Goal: Information Seeking & Learning: Learn about a topic

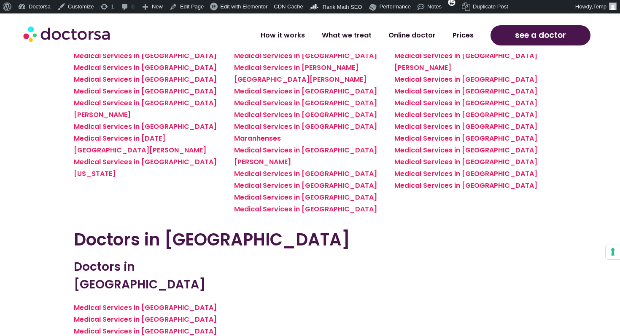
scroll to position [2305, 0]
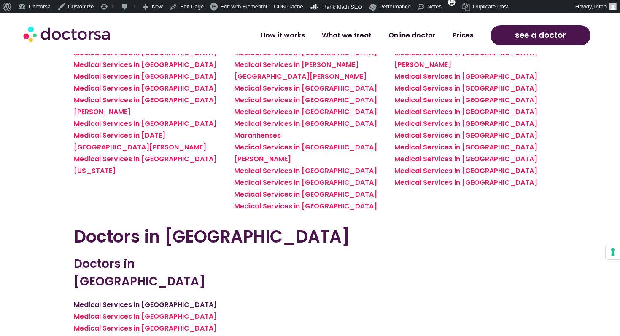
click at [162, 300] on link "Medical Services in [GEOGRAPHIC_DATA]" at bounding box center [145, 305] width 143 height 10
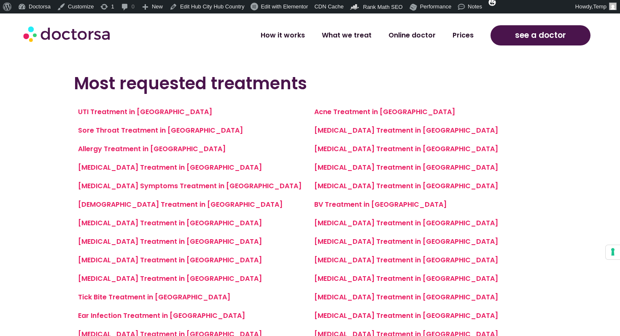
scroll to position [584, 0]
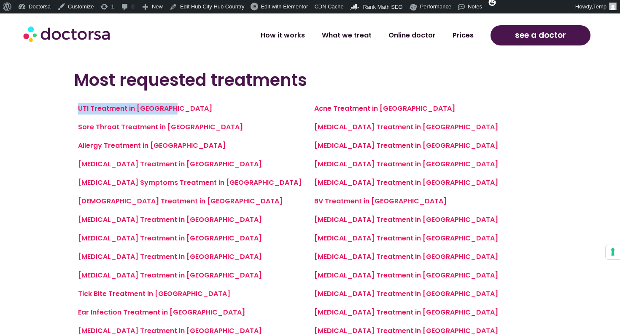
click at [187, 110] on div "UTI Treatment in [GEOGRAPHIC_DATA]" at bounding box center [192, 109] width 228 height 12
drag, startPoint x: 187, startPoint y: 110, endPoint x: 77, endPoint y: 108, distance: 110.0
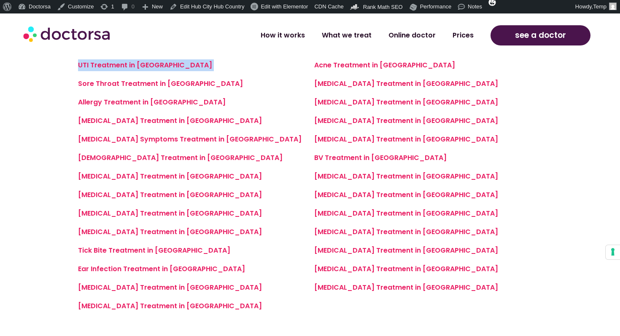
scroll to position [628, 0]
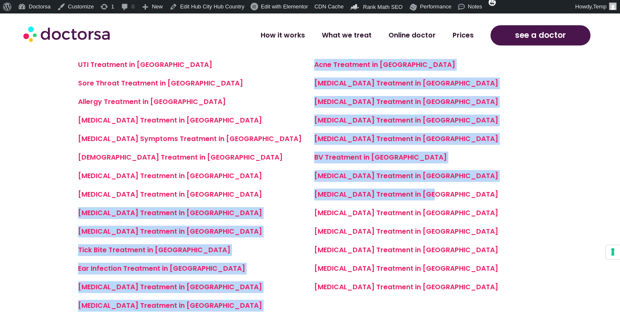
copy div "Gout Treatment in Marrakech Cellulitis Treatment in Marrakech Tick Bite Treatme…"
drag, startPoint x: 440, startPoint y: 196, endPoint x: 309, endPoint y: 196, distance: 131.1
click at [309, 196] on div "UTI Treatment in Marrakech Sore Throat Treatment in Marrakech Allergy Treatment…" at bounding box center [310, 189] width 472 height 268
click at [427, 197] on link "Diarrhea Treatment in Marrakech" at bounding box center [406, 195] width 184 height 10
click at [502, 156] on div "BV Treatment in [GEOGRAPHIC_DATA]" at bounding box center [428, 158] width 228 height 12
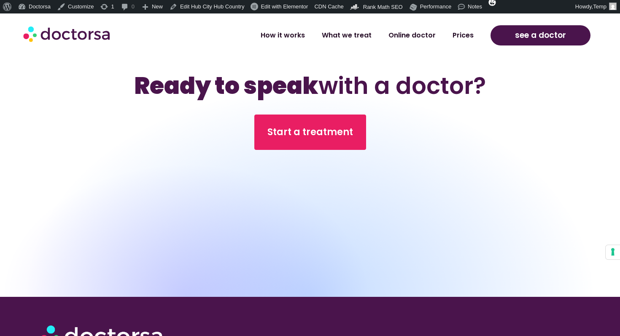
scroll to position [1423, 0]
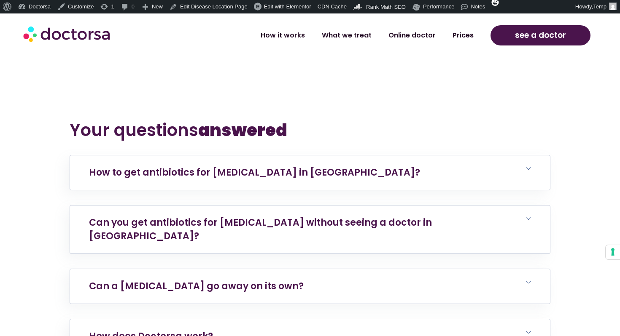
scroll to position [3195, 0]
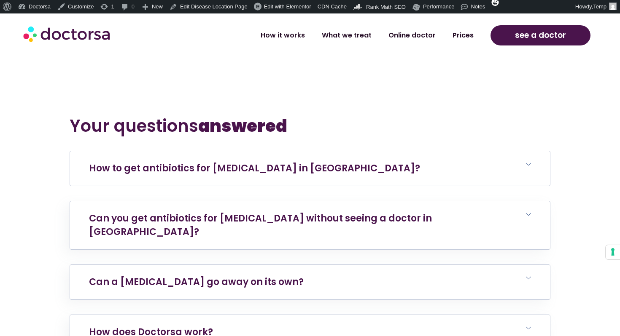
click at [354, 151] on h6 "How to get antibiotics for urinary tract infection in Marrakech?" at bounding box center [310, 168] width 480 height 35
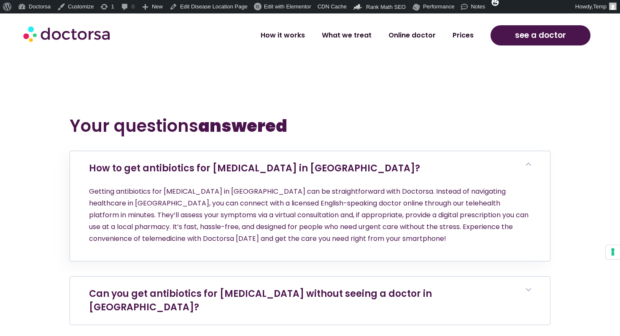
click at [338, 277] on h6 "Can you get antibiotics for urinary tract infection without seeing a doctor in …" at bounding box center [310, 301] width 480 height 48
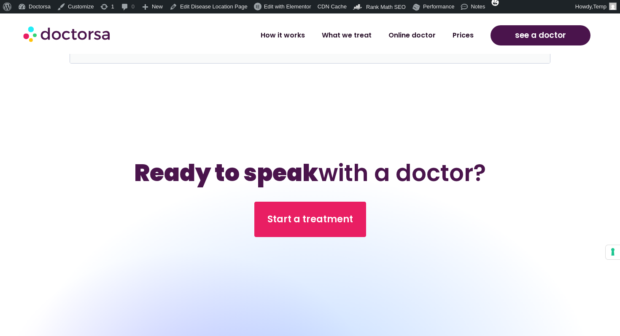
scroll to position [4171, 0]
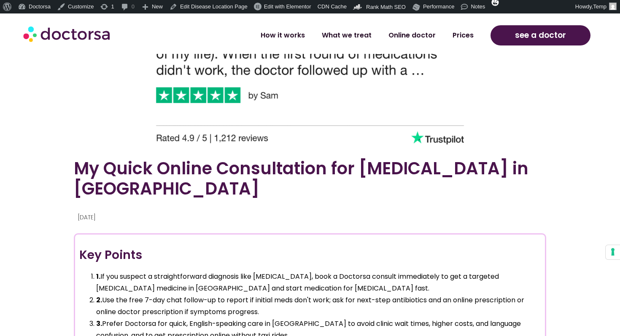
scroll to position [489, 0]
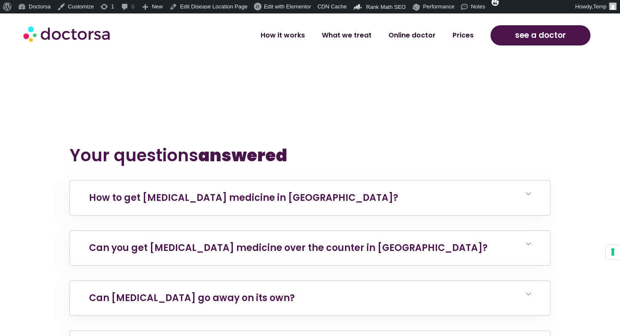
scroll to position [3196, 0]
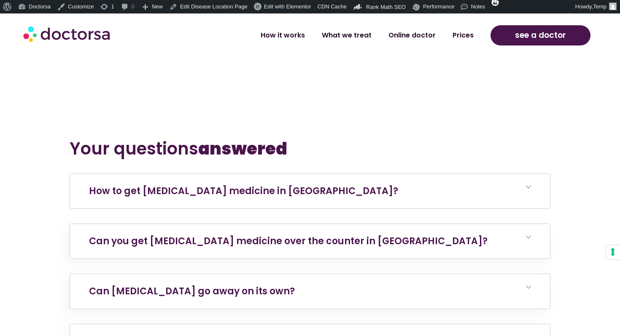
click at [298, 174] on h6 "How to get [MEDICAL_DATA] medicine in [GEOGRAPHIC_DATA]?" at bounding box center [310, 191] width 480 height 35
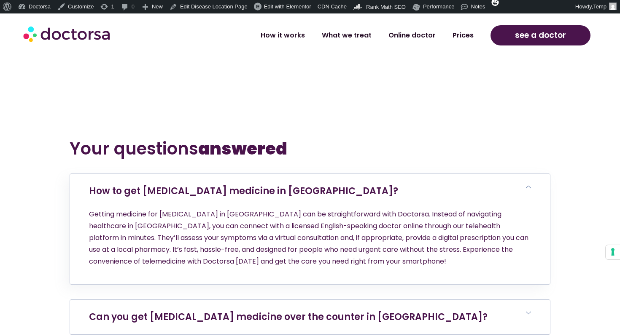
click at [321, 300] on h6 "Can you get diarrhea medicine over the counter in Marrakech?" at bounding box center [310, 317] width 480 height 35
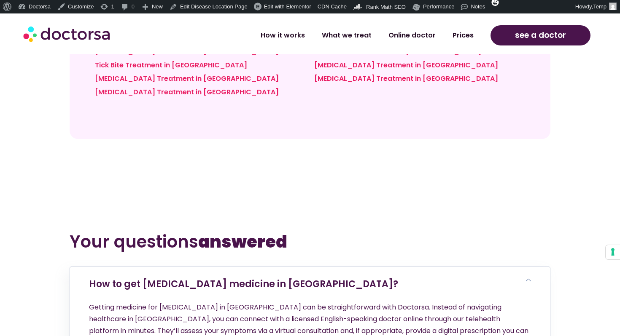
scroll to position [3116, 0]
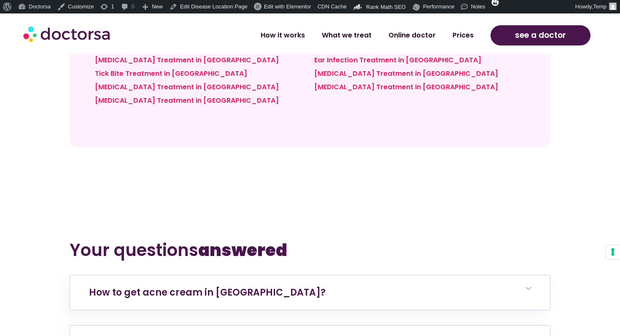
scroll to position [3080, 0]
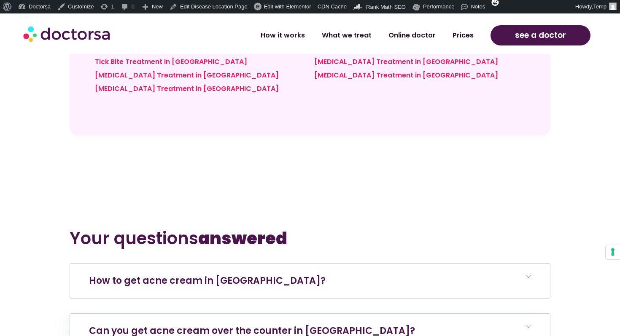
click at [280, 264] on h6 "How to get acne cream in Marrakech?" at bounding box center [310, 281] width 480 height 35
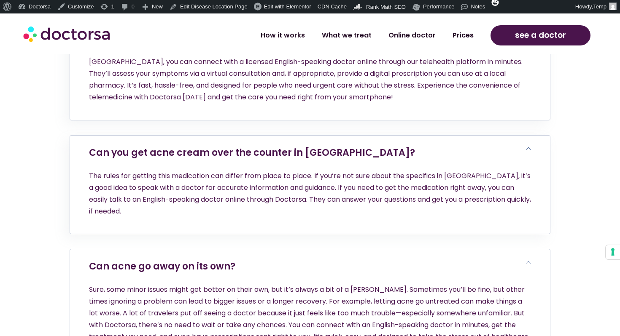
scroll to position [3338, 0]
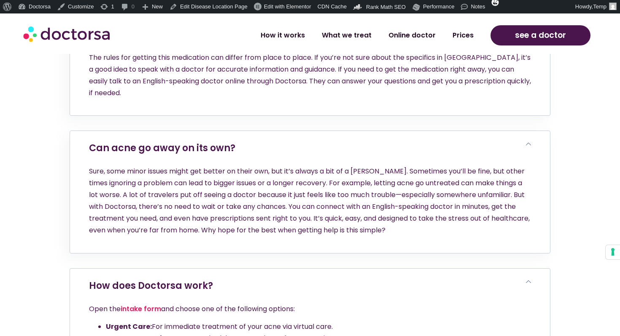
scroll to position [3469, 0]
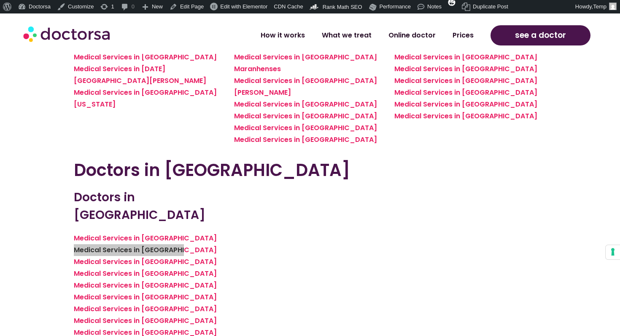
scroll to position [2336, 0]
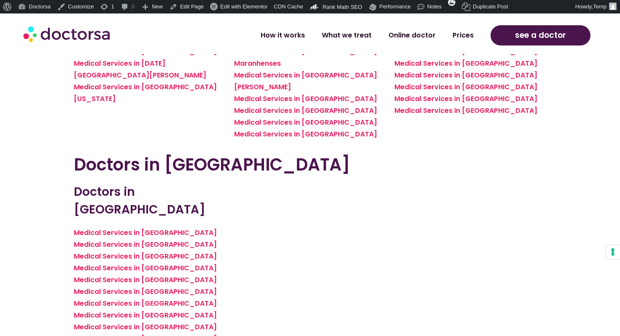
copy link "Medical Services in Tétouan"
drag, startPoint x: 179, startPoint y: 212, endPoint x: 75, endPoint y: 217, distance: 104.6
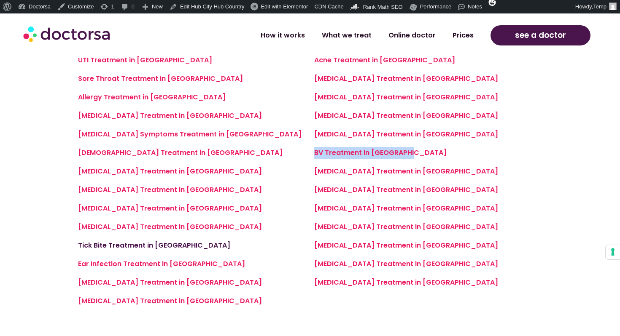
scroll to position [632, 0]
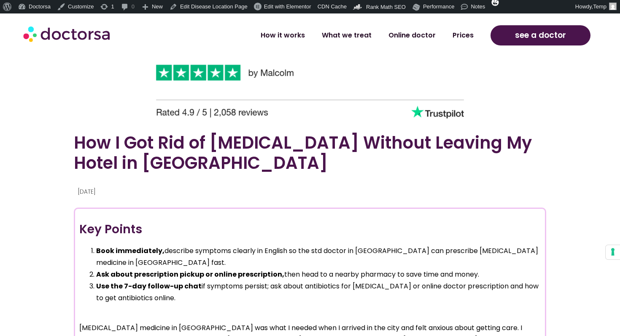
scroll to position [660, 0]
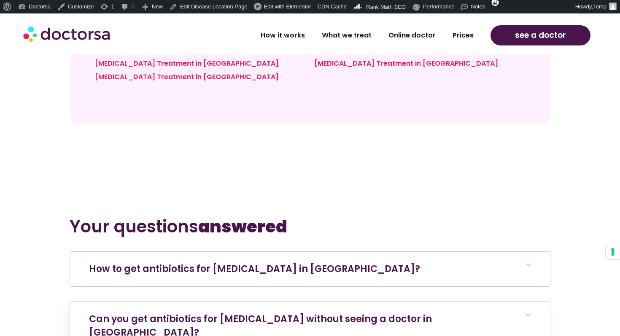
click at [281, 263] on link "How to get antibiotics for chlamydia in Casablanca?" at bounding box center [254, 269] width 331 height 13
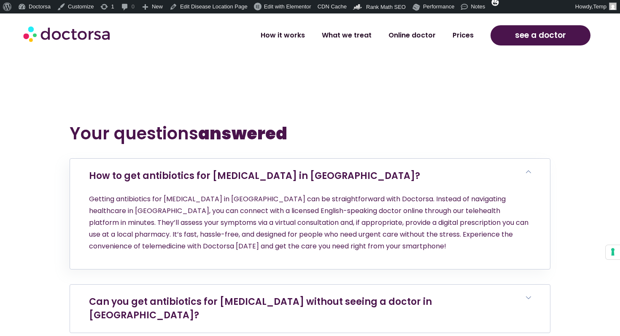
click at [275, 295] on link "Can you get antibiotics for chlamydia without seeing a doctor in Casablanca?" at bounding box center [260, 308] width 343 height 27
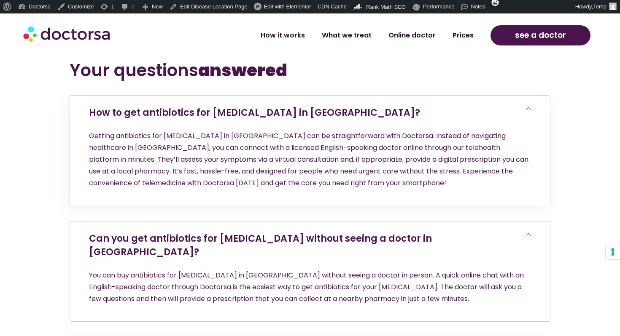
scroll to position [3182, 0]
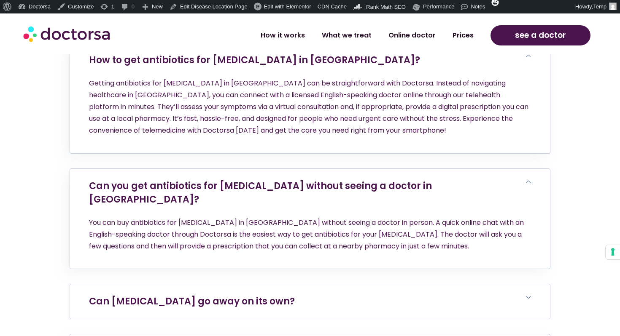
click at [262, 285] on h6 "Can chlamydia go away on its own?" at bounding box center [310, 302] width 480 height 35
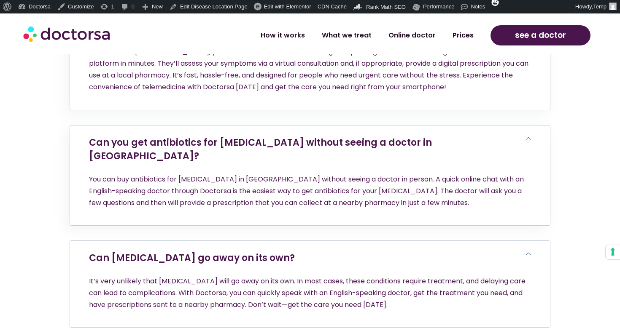
scroll to position [3306, 0]
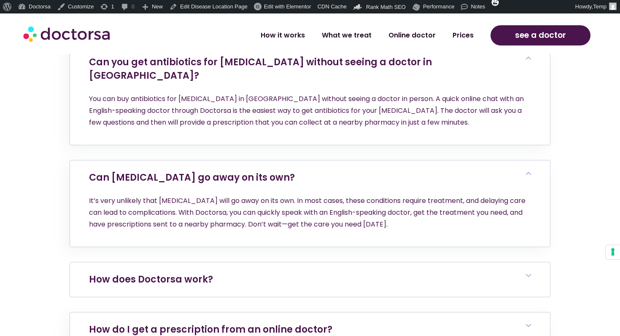
click at [262, 263] on h6 "How does Doctorsa work?" at bounding box center [310, 280] width 480 height 35
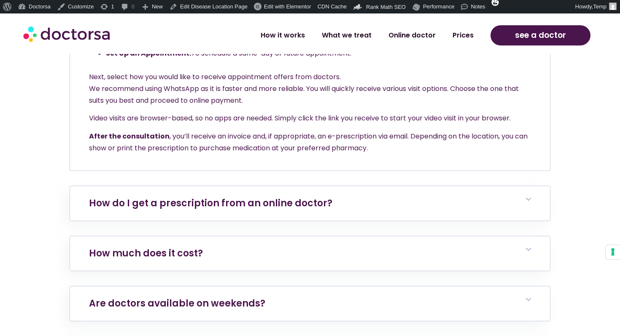
scroll to position [3569, 0]
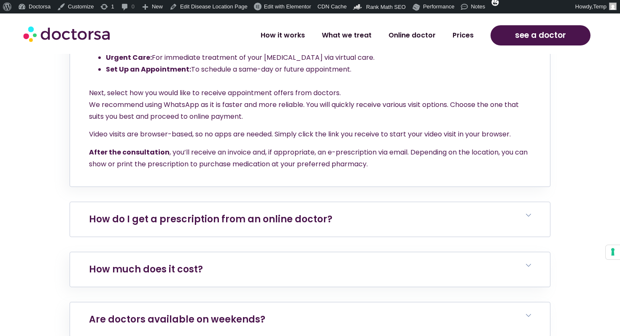
click at [276, 202] on h6 "How do I get a prescription from an online doctor?" at bounding box center [310, 219] width 480 height 35
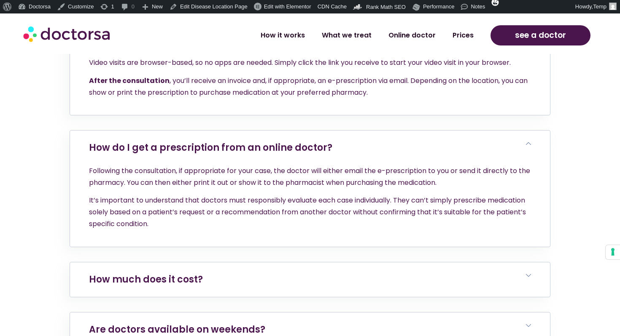
scroll to position [3643, 0]
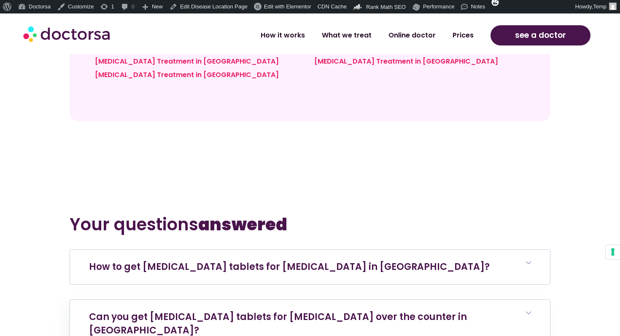
scroll to position [3067, 0]
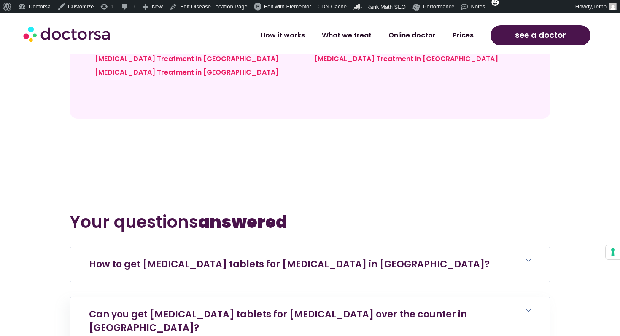
click at [300, 247] on h6 "How to get fluconazole tablets for yeast infection in Casablanca?" at bounding box center [310, 264] width 480 height 35
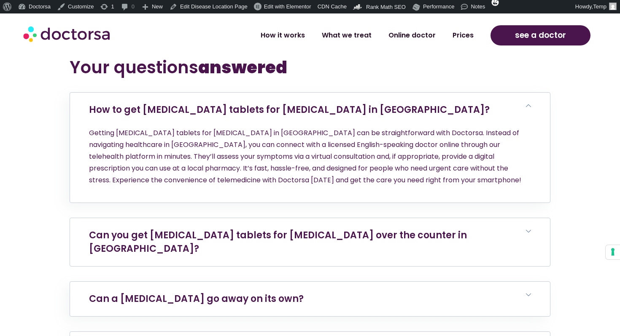
click at [302, 229] on link "Can you get fluconazole tablets for yeast infection over the counter in Casabla…" at bounding box center [278, 242] width 378 height 27
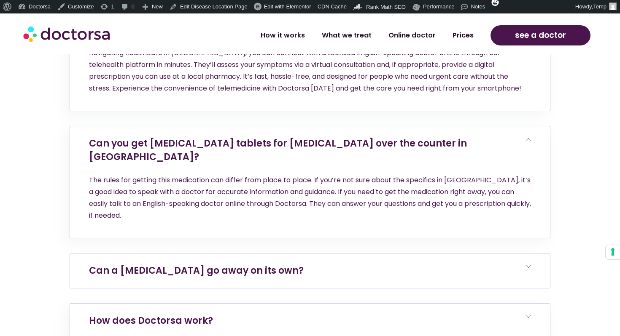
click at [255, 254] on h6 "Can a yeast infection go away on its own?" at bounding box center [310, 271] width 480 height 35
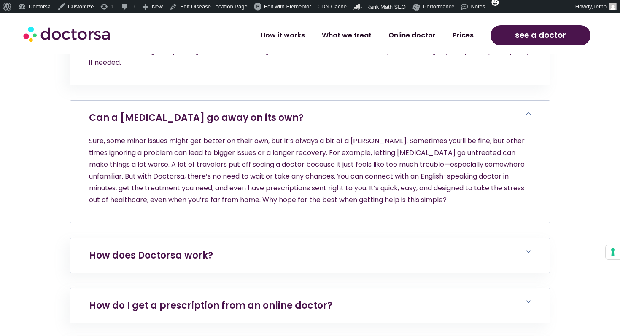
scroll to position [3477, 0]
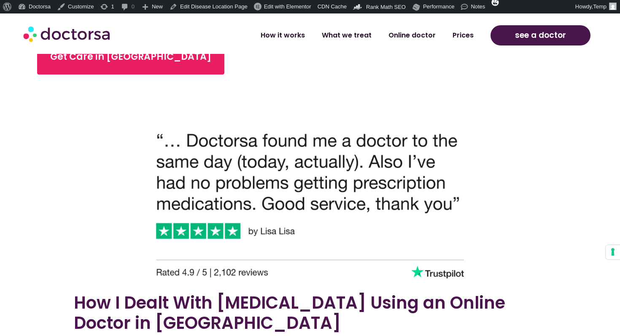
scroll to position [382, 0]
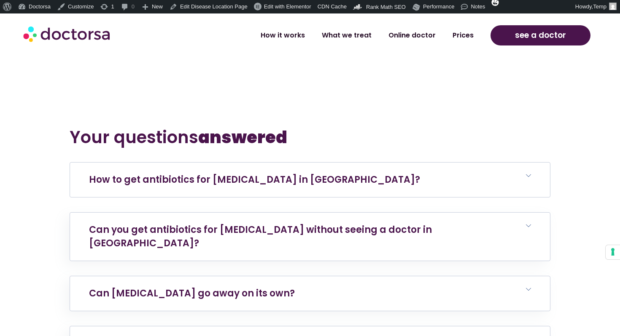
click at [313, 163] on h6 "How to get antibiotics for bacterial vaginosis in Casablanca?" at bounding box center [310, 180] width 480 height 35
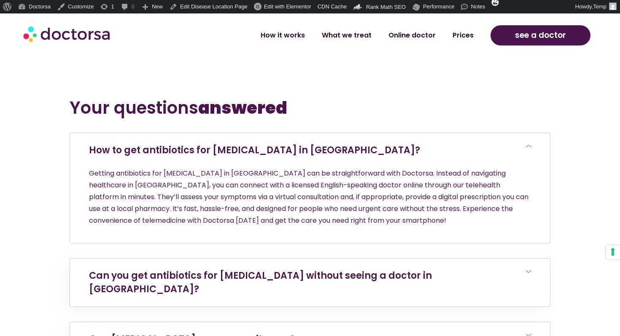
scroll to position [3072, 0]
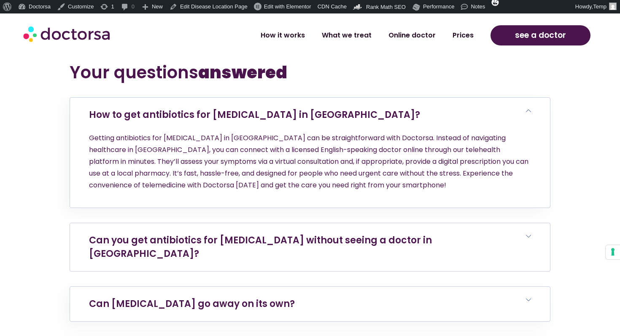
click at [278, 223] on h6 "Can you get antibiotics for bacterial vaginosis without seeing a doctor in Casa…" at bounding box center [310, 247] width 480 height 48
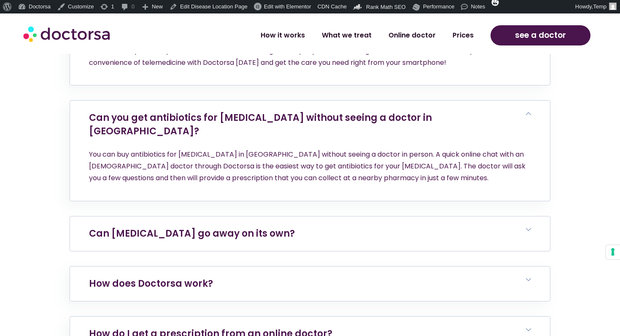
click at [278, 217] on h6 "Can bacterial vaginosis go away on its own?" at bounding box center [310, 234] width 480 height 35
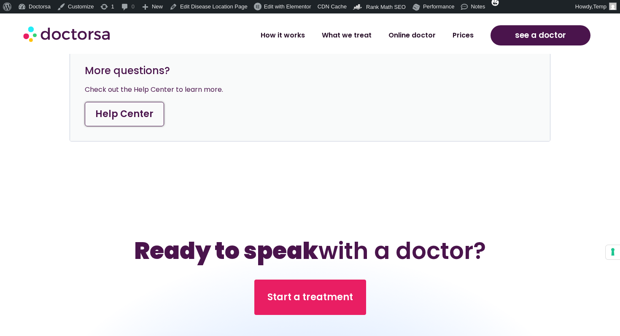
scroll to position [3759, 0]
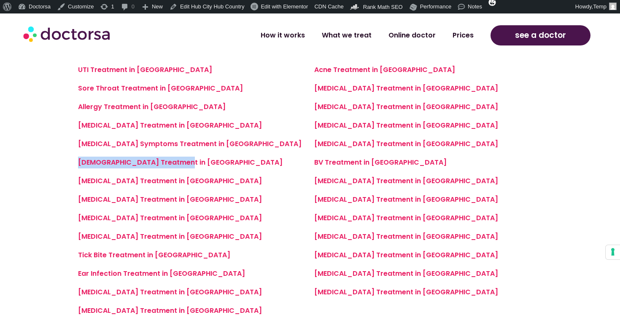
scroll to position [655, 0]
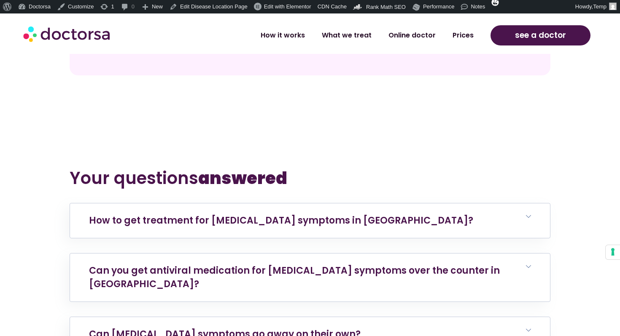
scroll to position [3168, 0]
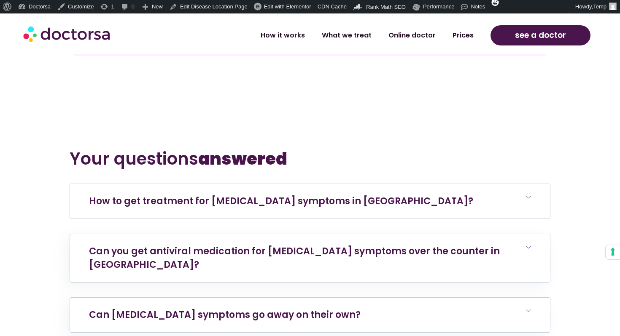
click at [259, 195] on link "How to get treatment for flu symptoms in Tétouan?" at bounding box center [281, 201] width 384 height 13
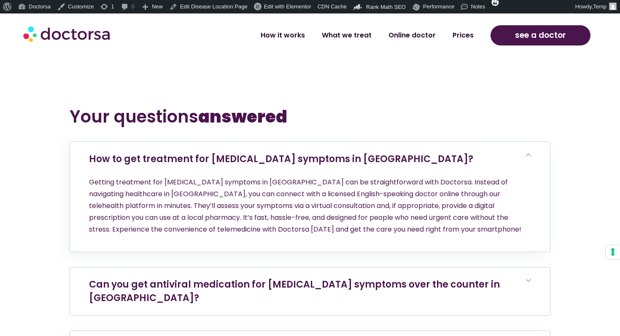
click at [266, 278] on link "Can you get antiviral medication for flu symptoms over the counter in Tétouan?" at bounding box center [294, 291] width 411 height 27
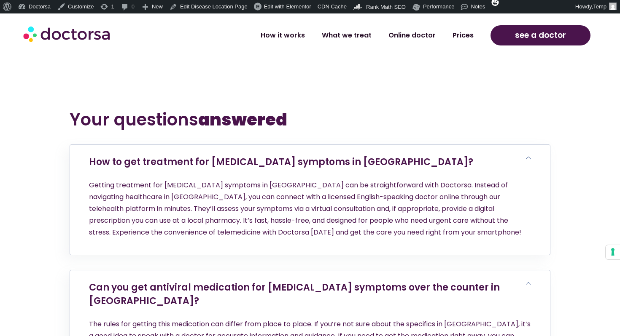
scroll to position [3413, 0]
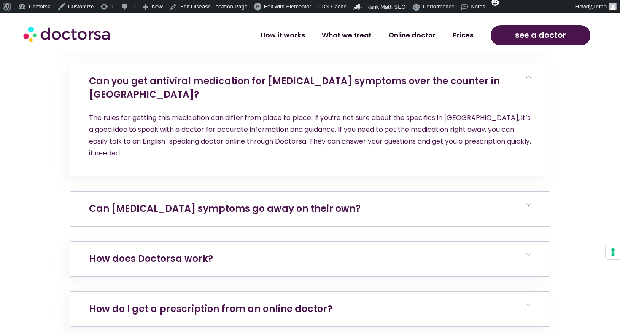
click at [244, 202] on link "Can flu symptoms go away on their own?" at bounding box center [224, 208] width 271 height 13
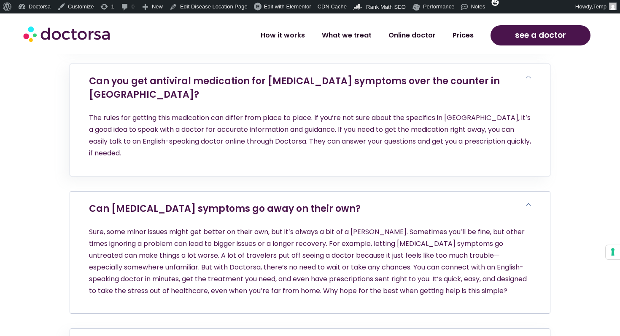
scroll to position [3591, 0]
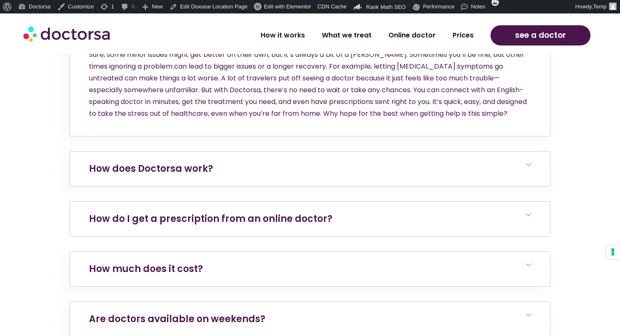
click at [271, 202] on h6 "How do I get a prescription from an online doctor?" at bounding box center [310, 219] width 480 height 35
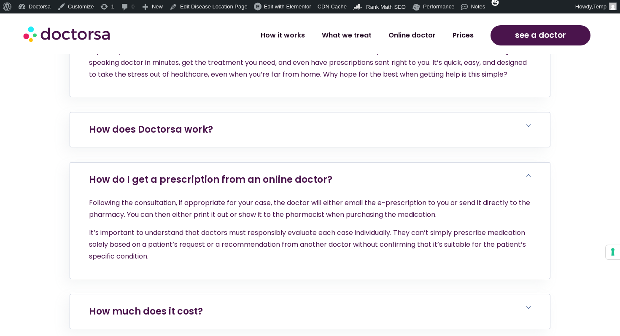
scroll to position [3638, 0]
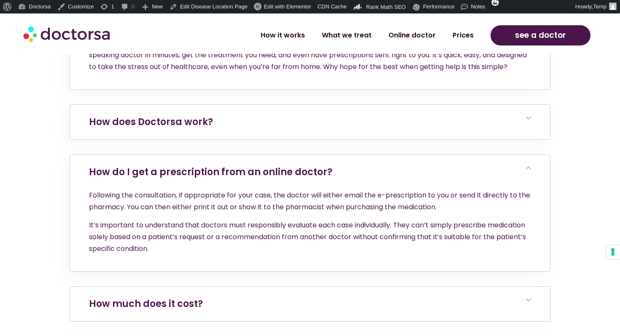
click at [252, 287] on h6 "How much does it cost?" at bounding box center [310, 304] width 480 height 35
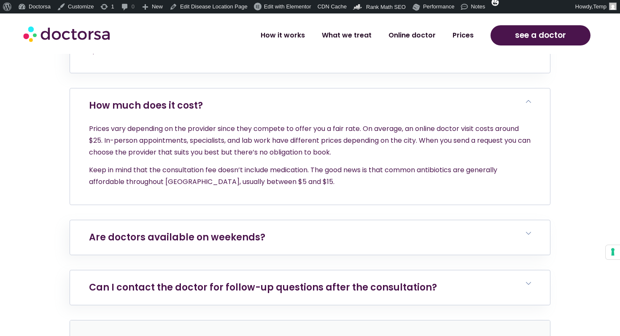
scroll to position [3842, 0]
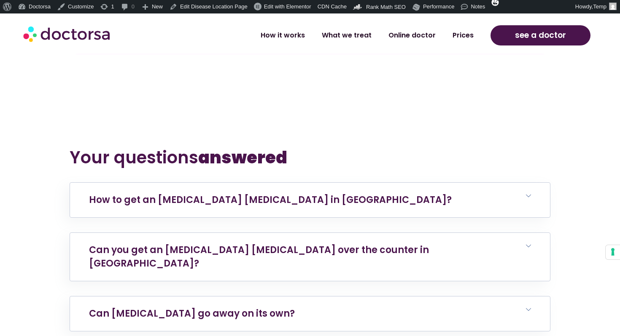
scroll to position [3077, 0]
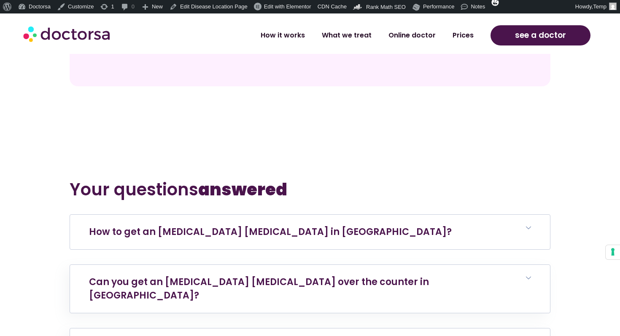
click at [272, 226] on link "How to get an [MEDICAL_DATA] [MEDICAL_DATA] in [GEOGRAPHIC_DATA]?" at bounding box center [270, 232] width 362 height 13
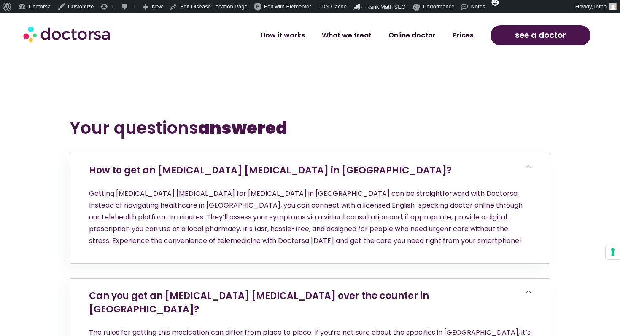
scroll to position [3136, 0]
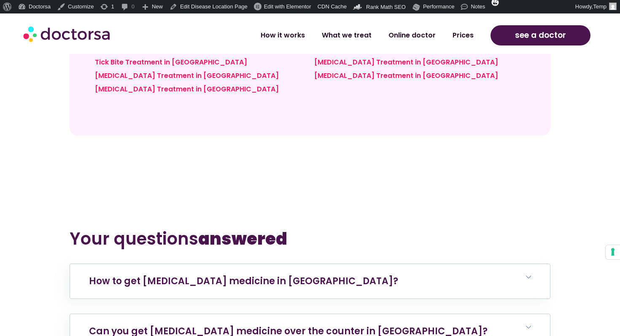
scroll to position [2980, 0]
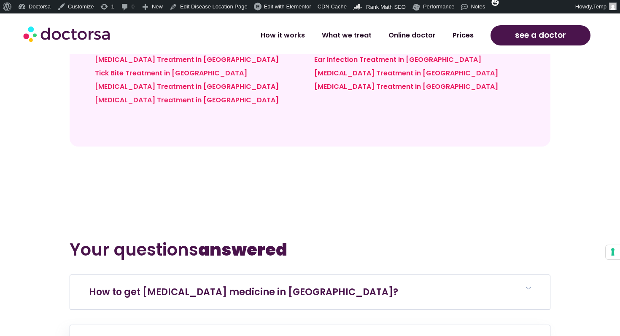
click at [304, 275] on h6 "How to get [MEDICAL_DATA] medicine in [GEOGRAPHIC_DATA]?" at bounding box center [310, 292] width 480 height 35
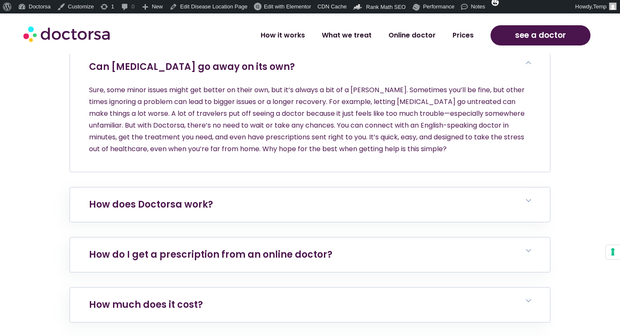
scroll to position [3528, 0]
